Goal: Complete application form

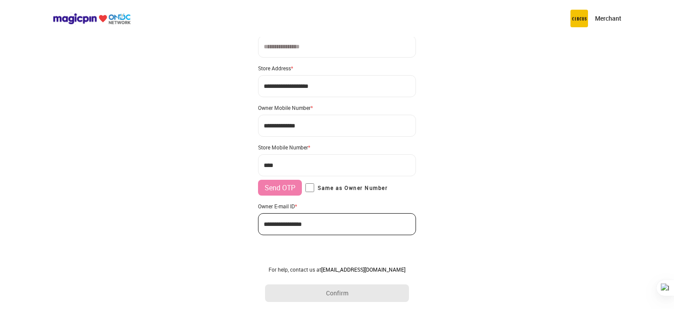
scroll to position [39, 0]
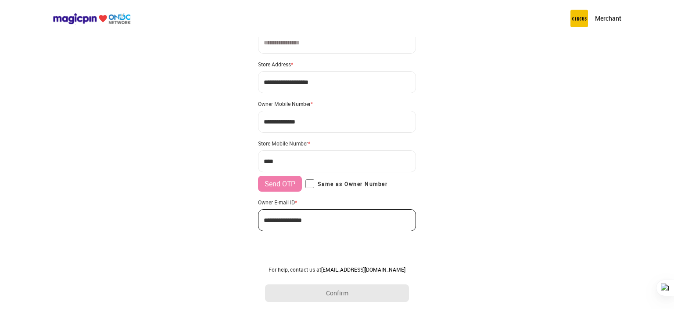
click at [295, 160] on input "***" at bounding box center [337, 161] width 158 height 22
type input "**********"
click at [272, 185] on button "Send OTP" at bounding box center [280, 184] width 44 height 16
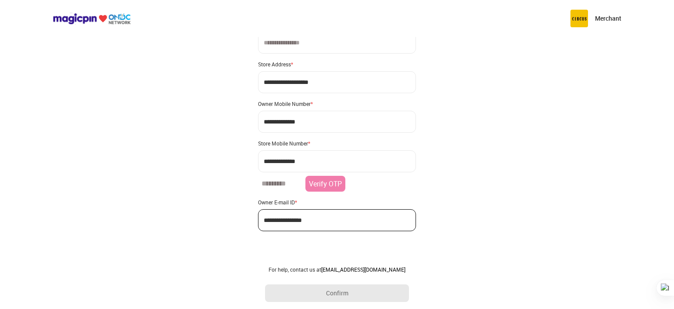
click at [283, 184] on input "number" at bounding box center [280, 184] width 44 height 16
type input "******"
click at [320, 182] on button "Verify OTP" at bounding box center [325, 185] width 40 height 18
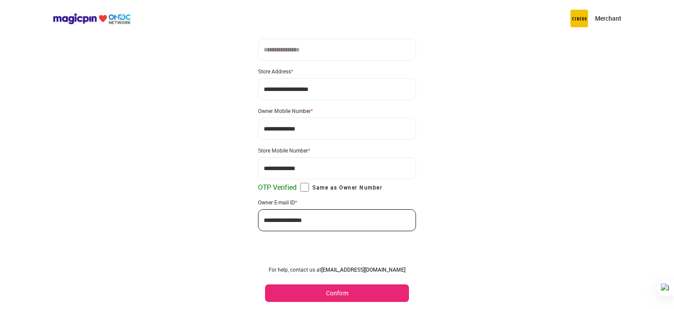
click at [329, 296] on button "Confirm" at bounding box center [337, 293] width 144 height 18
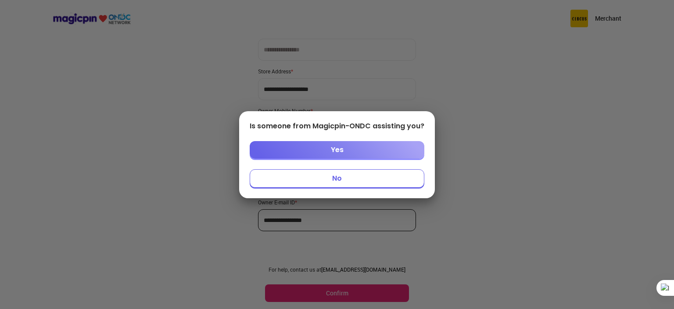
click at [337, 145] on button "Yes" at bounding box center [337, 150] width 175 height 18
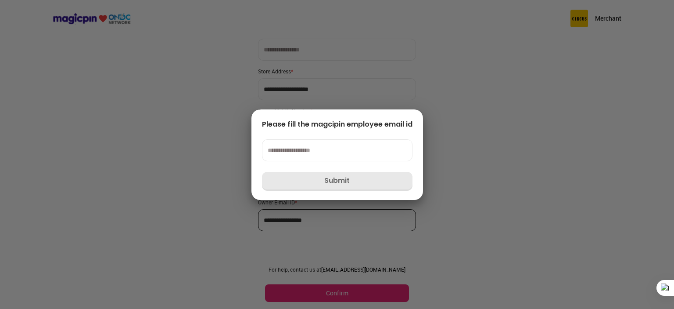
click at [312, 151] on input at bounding box center [337, 150] width 151 height 22
click at [465, 205] on div at bounding box center [337, 154] width 674 height 309
click at [431, 211] on div at bounding box center [337, 154] width 674 height 309
click at [628, 108] on div at bounding box center [337, 154] width 674 height 309
click at [339, 190] on div "Please fill the magcipin employee email id Submit" at bounding box center [337, 154] width 172 height 90
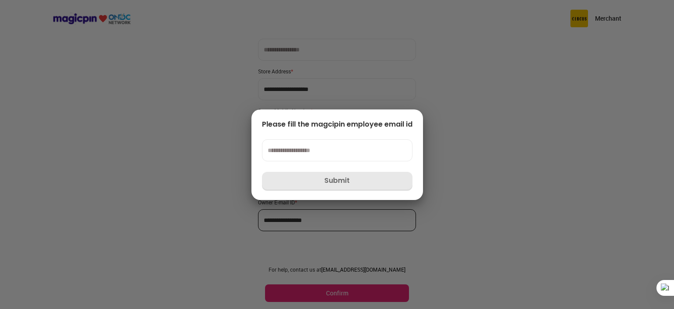
click at [433, 232] on div at bounding box center [337, 154] width 674 height 309
click at [333, 151] on input at bounding box center [337, 150] width 151 height 22
click at [355, 52] on div at bounding box center [337, 154] width 674 height 309
